Goal: Task Accomplishment & Management: Manage account settings

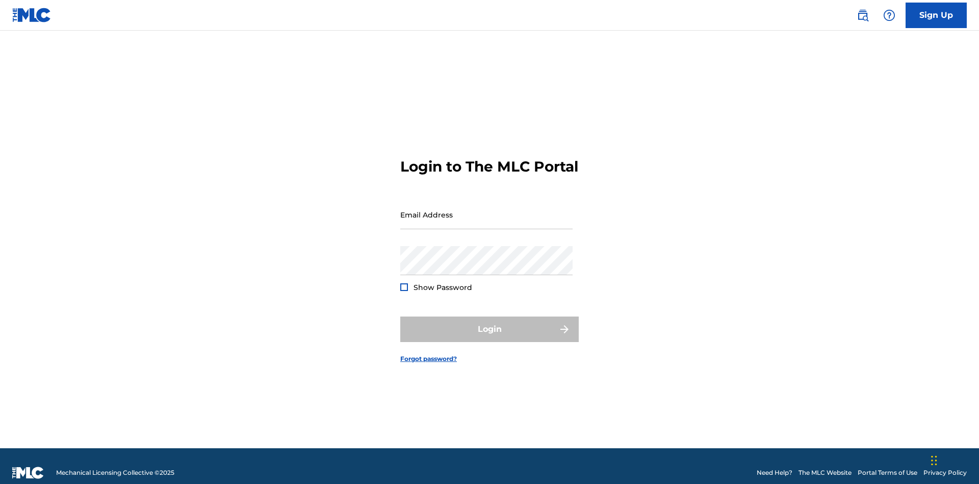
scroll to position [13, 0]
click at [487, 210] on input "Email Address" at bounding box center [486, 214] width 172 height 29
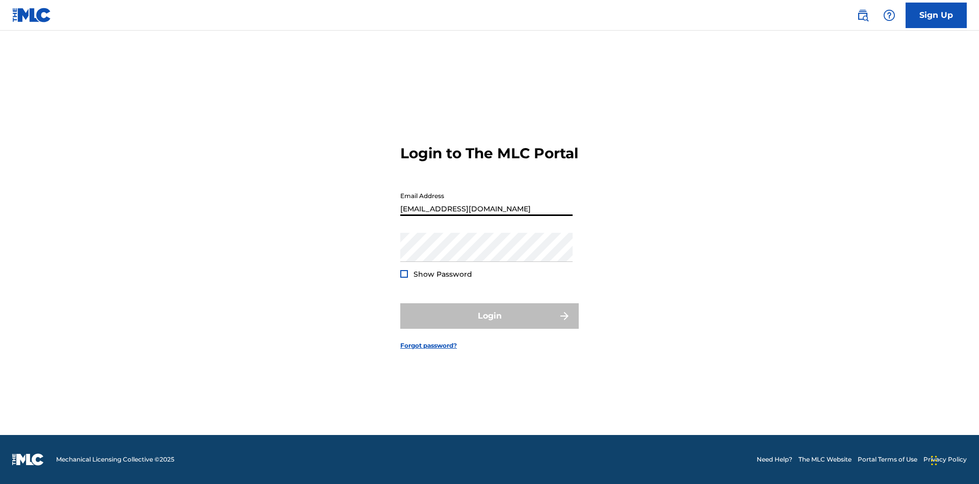
type input "Duke.McTesterson@gmail.com"
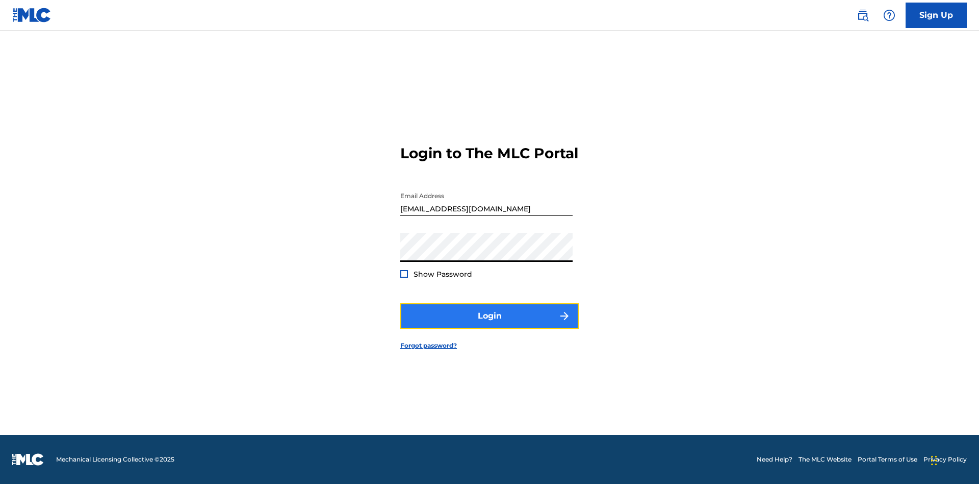
click at [490, 324] on button "Login" at bounding box center [489, 316] width 179 height 26
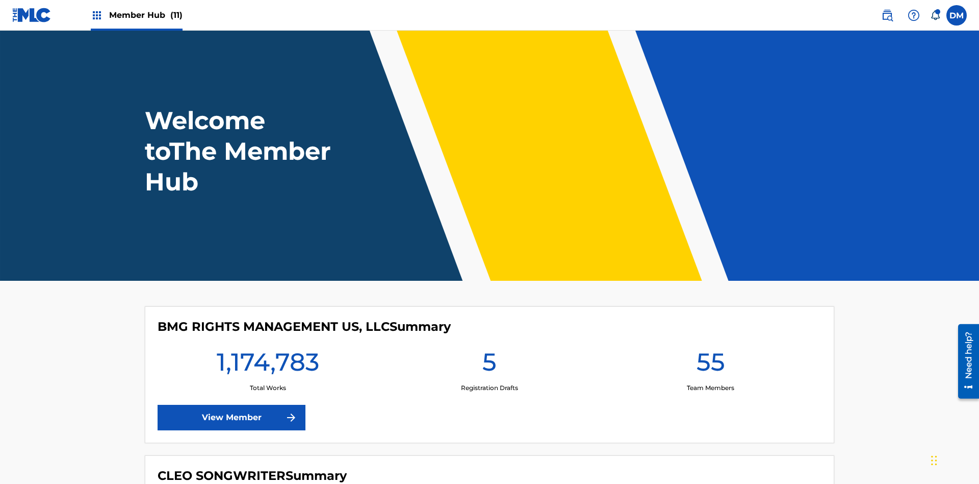
scroll to position [44, 0]
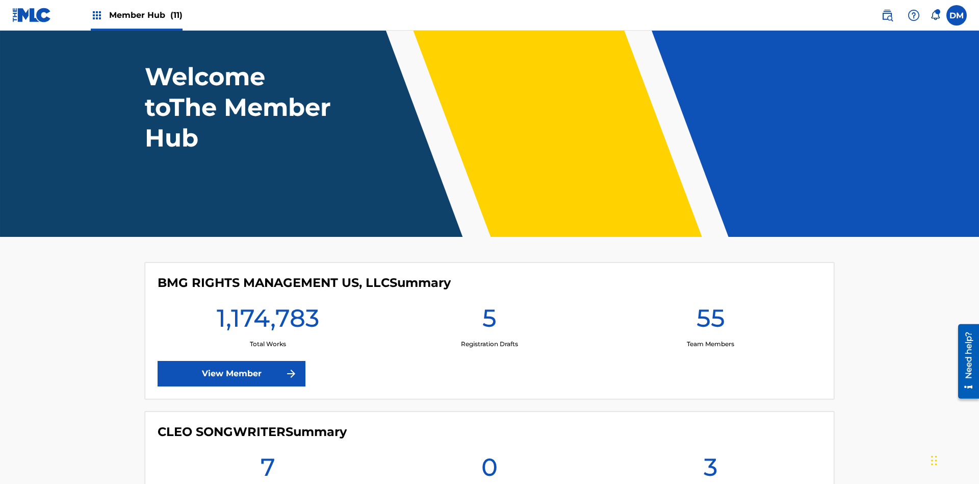
click at [145, 15] on span "Member Hub (11)" at bounding box center [145, 15] width 73 height 12
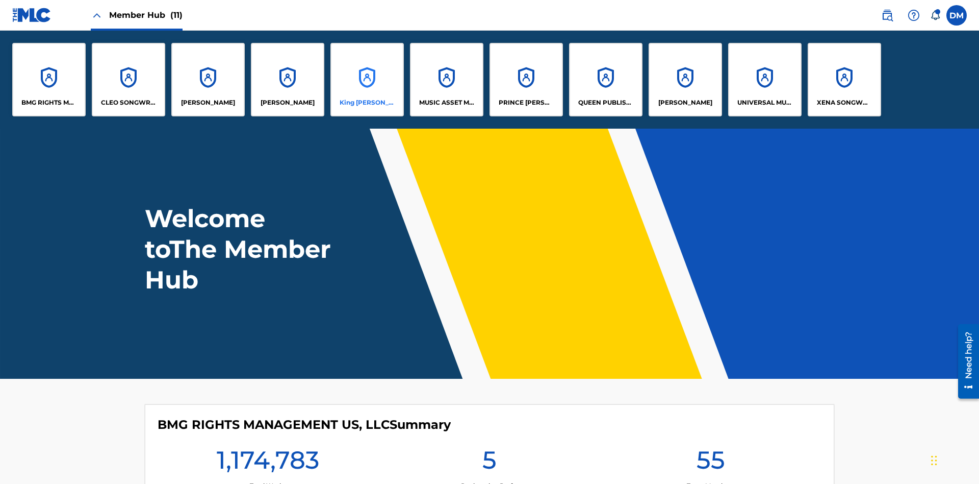
click at [367, 103] on p "King [PERSON_NAME]" at bounding box center [368, 102] width 56 height 9
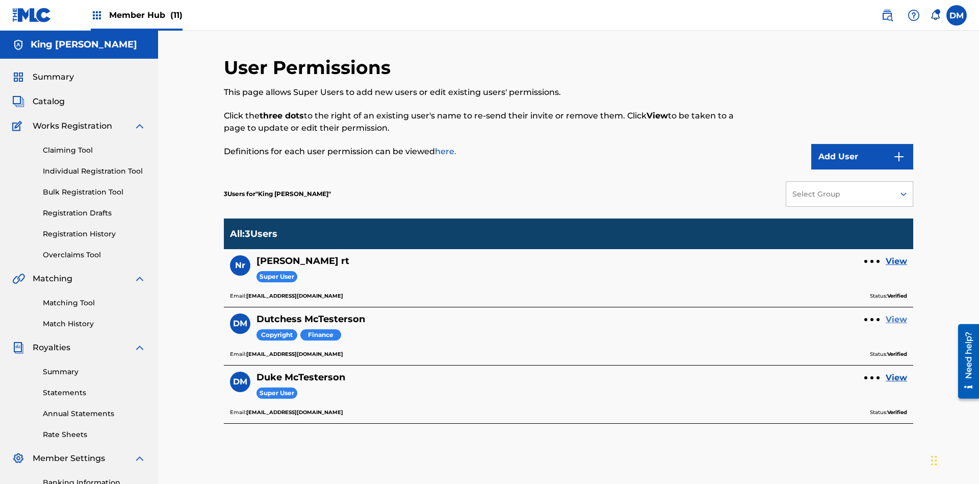
click at [897, 313] on link "View" at bounding box center [896, 319] width 21 height 12
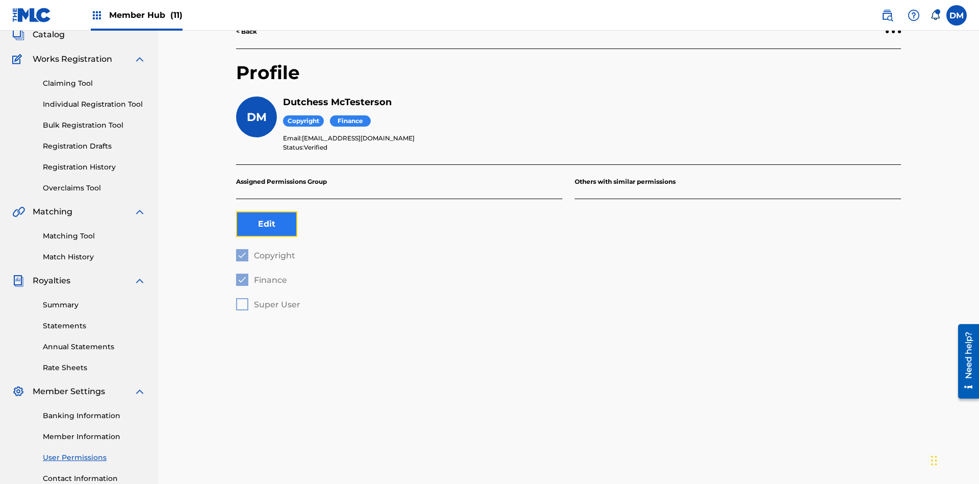
click at [267, 211] on button "Edit" at bounding box center [266, 224] width 61 height 26
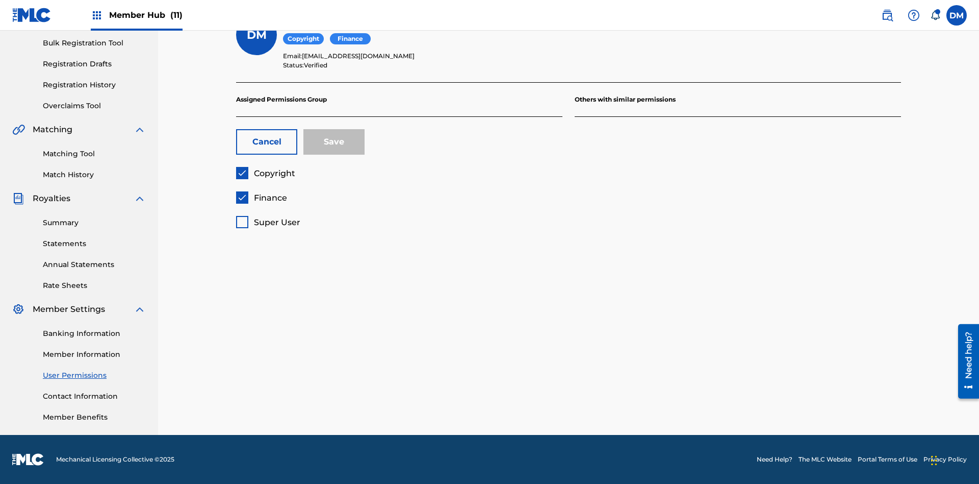
click at [265, 173] on span "Copyright" at bounding box center [274, 173] width 41 height 10
click at [261, 197] on span "Finance" at bounding box center [270, 198] width 33 height 10
click at [268, 222] on span "Super User" at bounding box center [277, 222] width 46 height 10
click at [334, 142] on button "Save" at bounding box center [333, 142] width 61 height 26
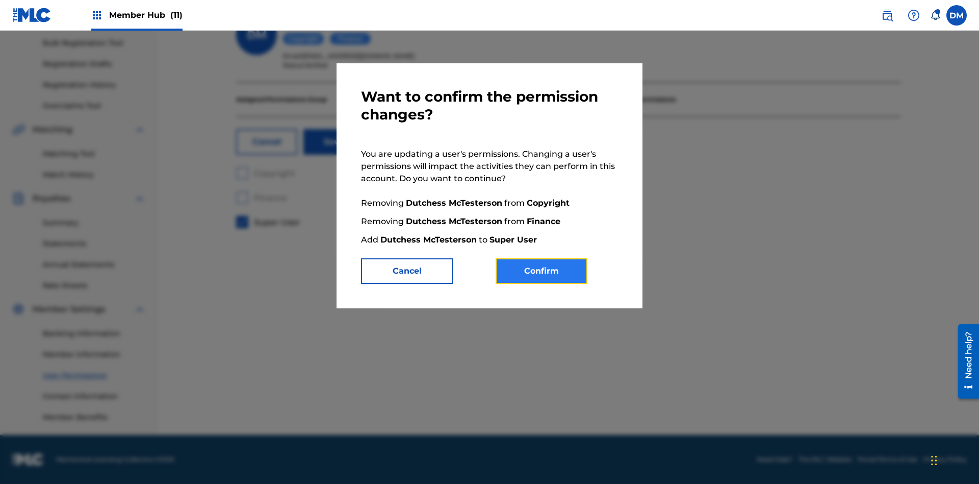
click at [542, 271] on button "Confirm" at bounding box center [542, 271] width 92 height 26
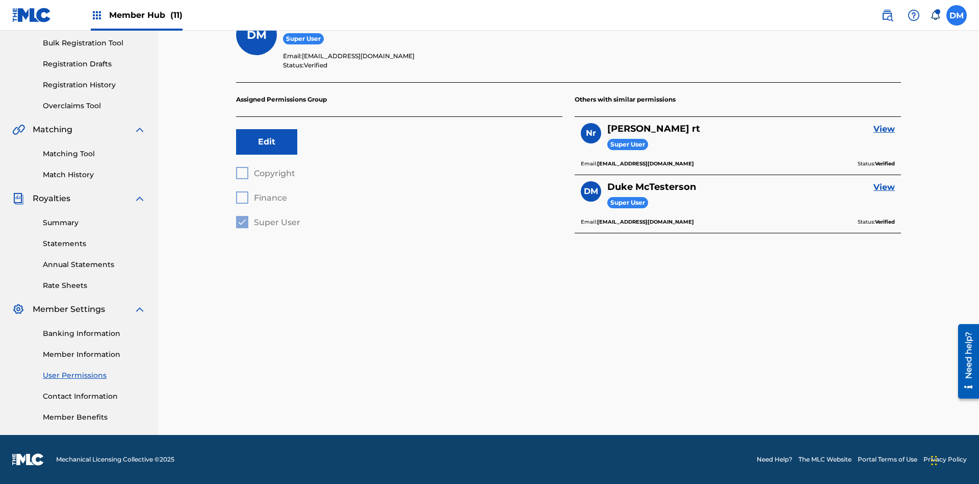
click at [957, 15] on label at bounding box center [957, 15] width 20 height 20
click at [957, 15] on input "DM Duke McTesterson duke.mctesterson@gmail.com Notification Preferences Profile…" at bounding box center [957, 15] width 0 height 0
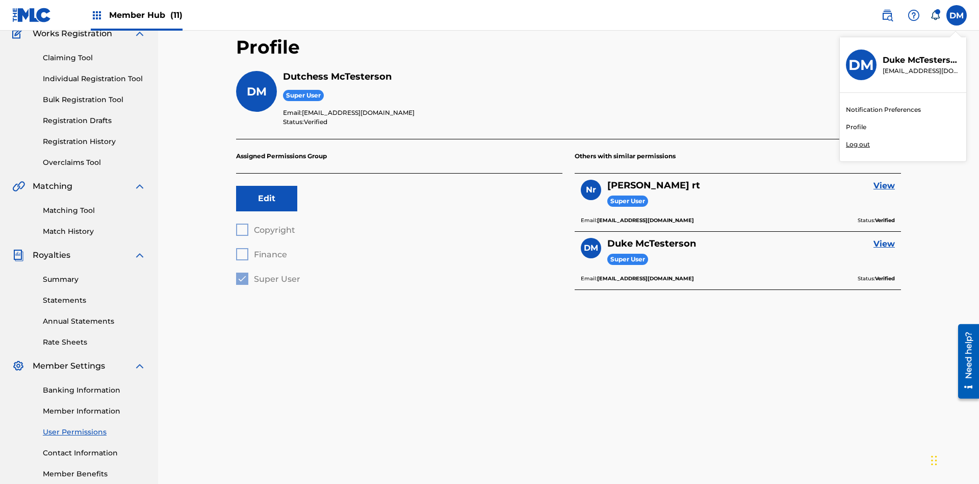
click at [858, 144] on p "Log out" at bounding box center [858, 144] width 24 height 9
click at [957, 15] on input "DM Duke McTesterson duke.mctesterson@gmail.com Notification Preferences Profile…" at bounding box center [957, 15] width 0 height 0
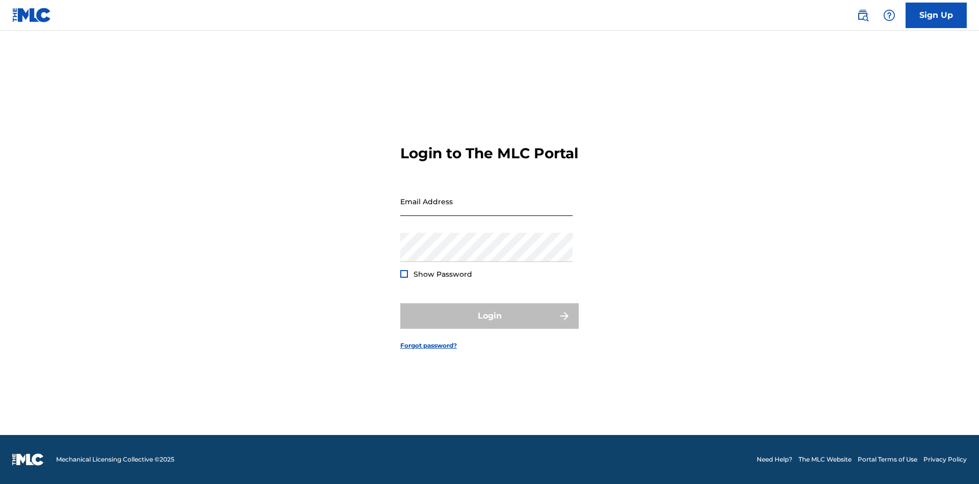
click at [487, 210] on input "Email Address" at bounding box center [486, 201] width 172 height 29
type input "[EMAIL_ADDRESS][DOMAIN_NAME]"
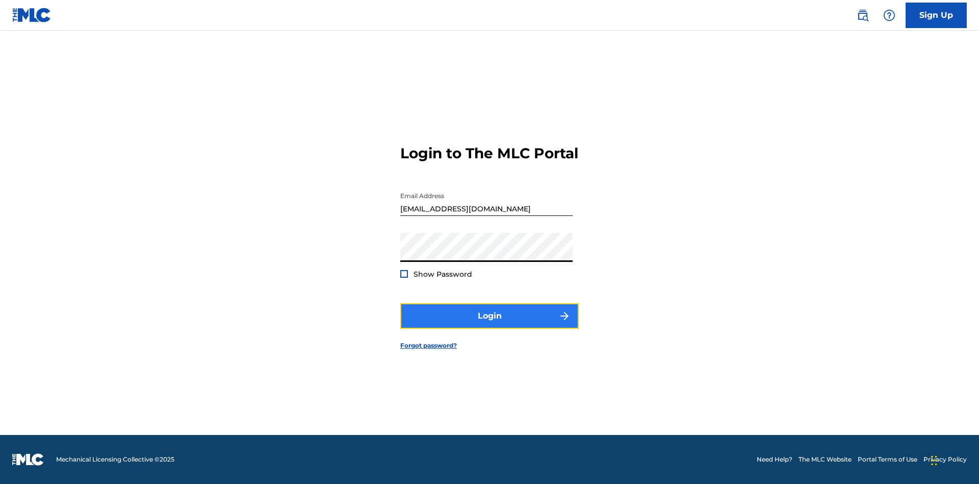
click at [490, 324] on button "Login" at bounding box center [489, 316] width 179 height 26
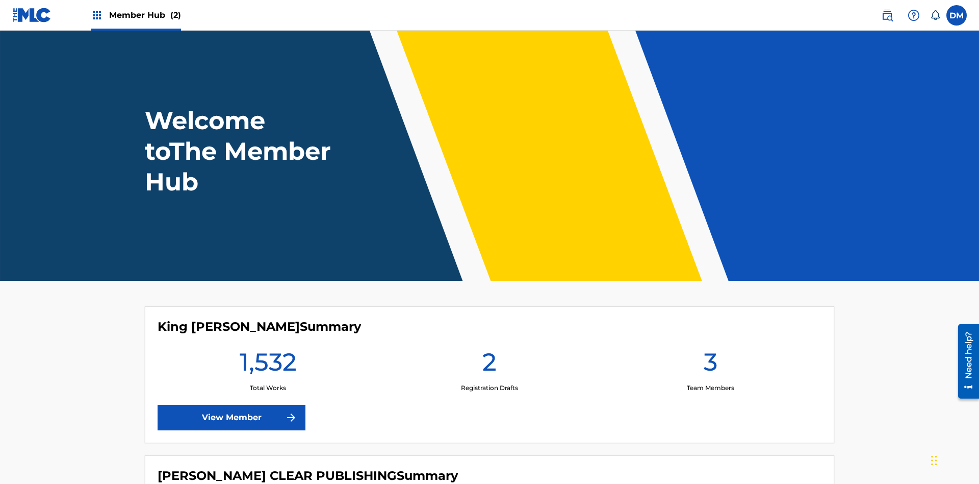
click at [144, 15] on span "Member Hub (2)" at bounding box center [145, 15] width 72 height 12
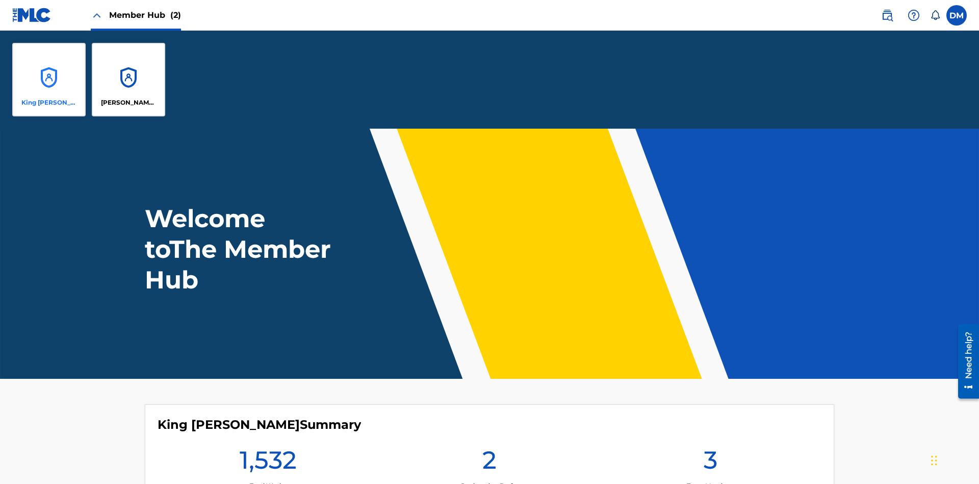
click at [49, 103] on p "King [PERSON_NAME]" at bounding box center [49, 102] width 56 height 9
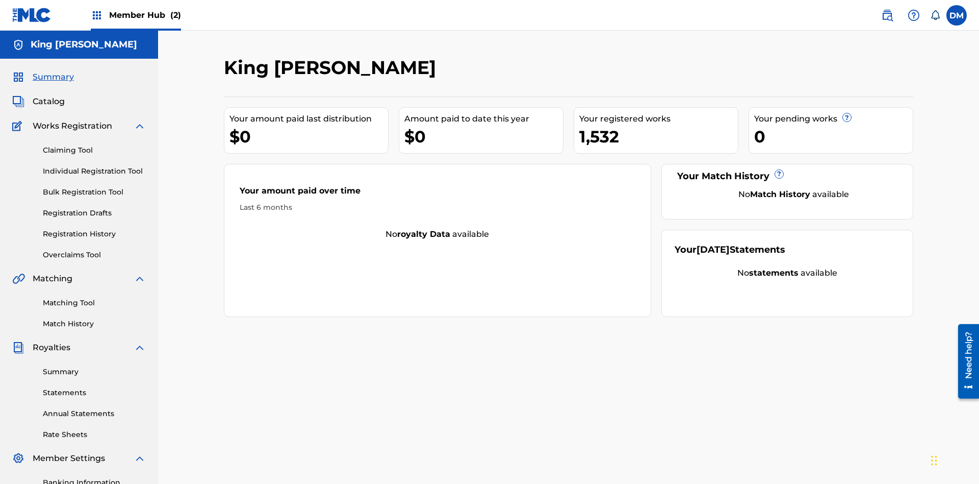
click at [53, 71] on span "Summary" at bounding box center [53, 77] width 41 height 12
click at [94, 297] on link "Matching Tool" at bounding box center [94, 302] width 103 height 11
click at [94, 318] on link "Match History" at bounding box center [94, 323] width 103 height 11
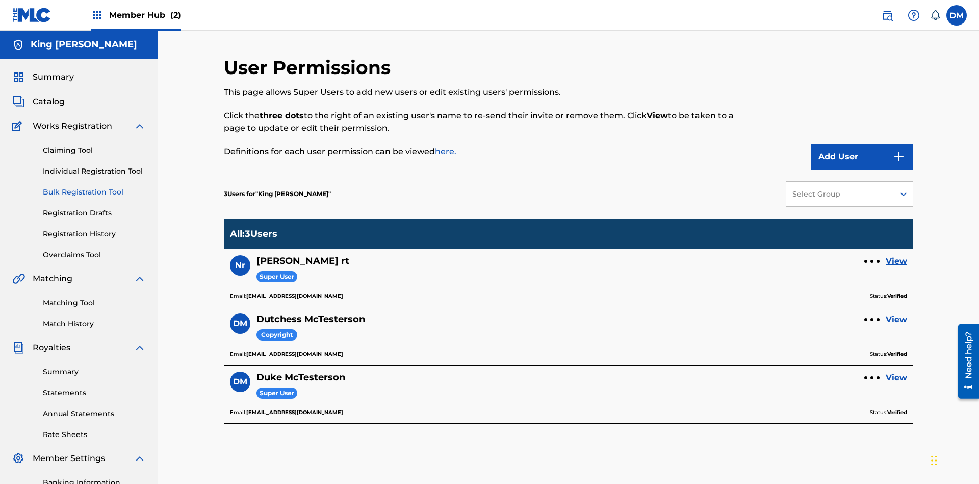
click at [94, 249] on link "Overclaims Tool" at bounding box center [94, 254] width 103 height 11
click at [48, 95] on span "Catalog" at bounding box center [49, 101] width 32 height 12
click at [94, 145] on link "Claiming Tool" at bounding box center [94, 150] width 103 height 11
click at [94, 166] on link "Individual Registration Tool" at bounding box center [94, 171] width 103 height 11
click at [94, 187] on link "Bulk Registration Tool" at bounding box center [94, 192] width 103 height 11
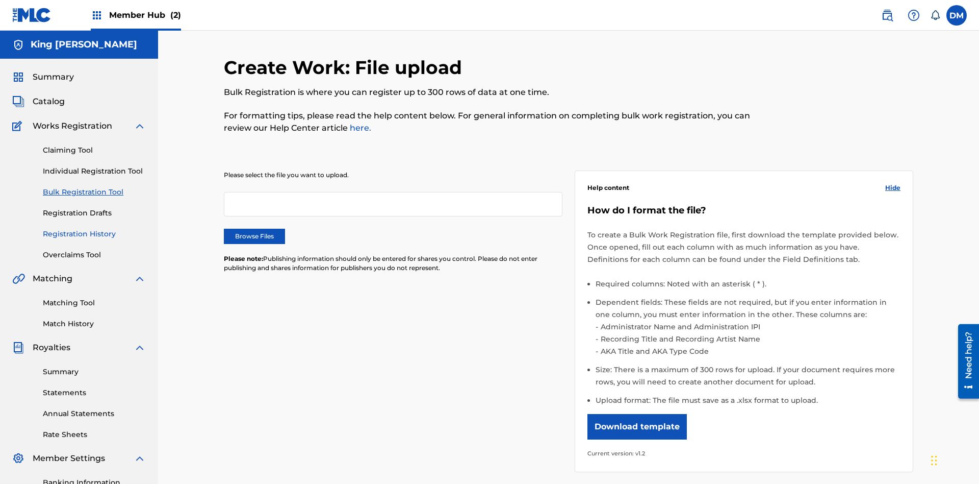
click at [52, 208] on link "Registration Drafts" at bounding box center [94, 213] width 103 height 11
click at [94, 229] on link "Registration History" at bounding box center [94, 234] width 103 height 11
